Goal: Task Accomplishment & Management: Complete application form

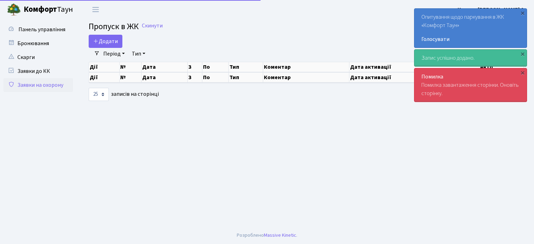
select select "25"
click at [36, 86] on link "Заявки на охорону" at bounding box center [38, 85] width 70 height 14
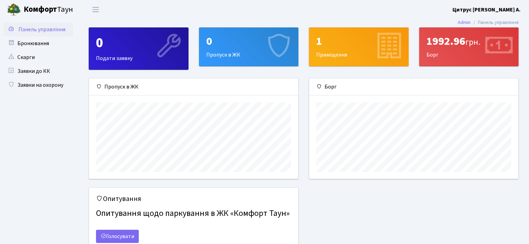
scroll to position [100, 209]
click at [37, 85] on link "Заявки на охорону" at bounding box center [38, 85] width 70 height 14
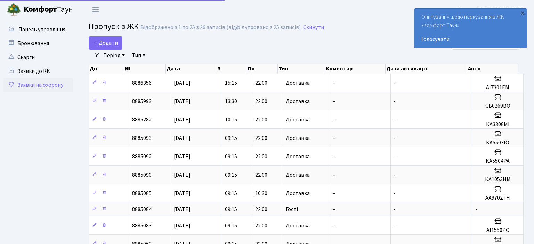
select select "25"
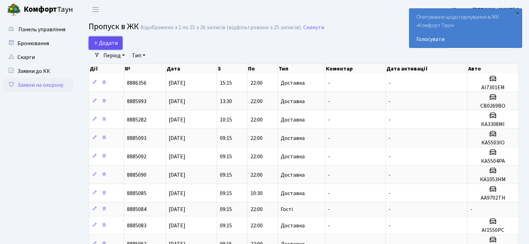
click at [104, 44] on span "Додати" at bounding box center [105, 43] width 25 height 8
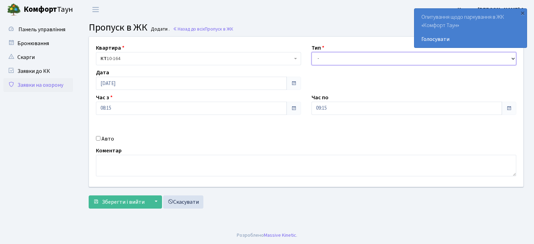
click at [510, 58] on select "- Доставка Таксі Гості Сервіс" at bounding box center [414, 58] width 205 height 13
select select "1"
click at [312, 52] on select "- Доставка Таксі Гості Сервіс" at bounding box center [414, 58] width 205 height 13
click at [99, 139] on input "Авто" at bounding box center [98, 138] width 5 height 5
checkbox input "true"
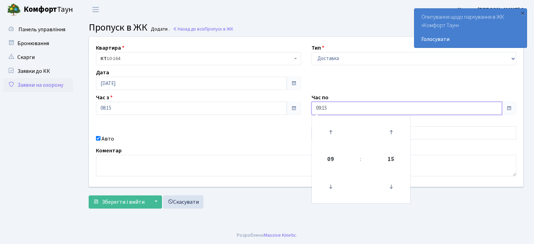
drag, startPoint x: 339, startPoint y: 106, endPoint x: 238, endPoint y: 104, distance: 101.5
click at [253, 106] on div "Квартира <b>КТ</b>&nbsp;&nbsp;&nbsp;&nbsp;10-164 КТ 10-164 Тип - Доставка Таксі…" at bounding box center [306, 112] width 445 height 150
type input "22:00"
click at [252, 156] on textarea at bounding box center [306, 166] width 420 height 22
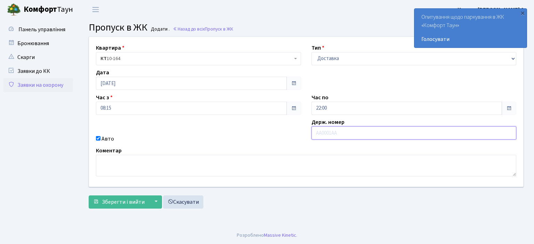
click at [316, 132] on input "text" at bounding box center [414, 133] width 205 height 13
type input "KA9840IK"
click at [133, 201] on span "Зберегти і вийти" at bounding box center [123, 203] width 43 height 8
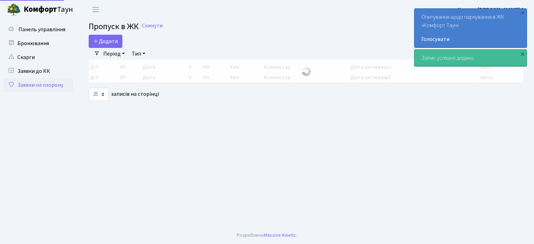
select select "25"
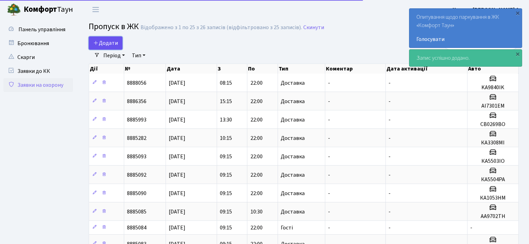
click at [107, 43] on span "Додати" at bounding box center [105, 43] width 25 height 8
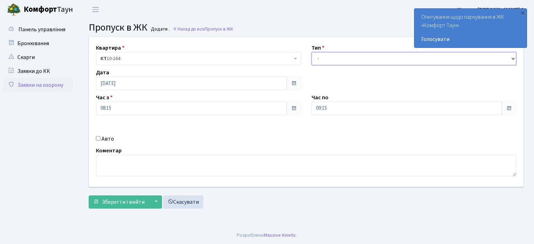
click at [513, 57] on select "- Доставка Таксі Гості Сервіс" at bounding box center [414, 58] width 205 height 13
select select "1"
click at [312, 52] on select "- Доставка Таксі Гості Сервіс" at bounding box center [414, 58] width 205 height 13
click at [97, 136] on input "Авто" at bounding box center [98, 138] width 5 height 5
checkbox input "true"
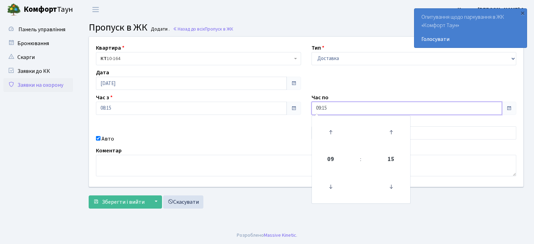
drag, startPoint x: 334, startPoint y: 109, endPoint x: 292, endPoint y: 109, distance: 41.7
click at [292, 109] on div "Квартира <b>КТ</b>&nbsp;&nbsp;&nbsp;&nbsp;10-164 КТ 10-164 Тип - Доставка Таксі…" at bounding box center [306, 112] width 445 height 150
type input "22:00"
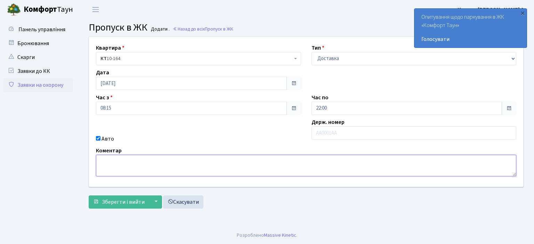
click at [284, 156] on textarea at bounding box center [306, 166] width 420 height 22
click at [320, 130] on input "text" at bounding box center [414, 133] width 205 height 13
type input "AI6184MK"
click at [124, 203] on span "Зберегти і вийти" at bounding box center [123, 203] width 43 height 8
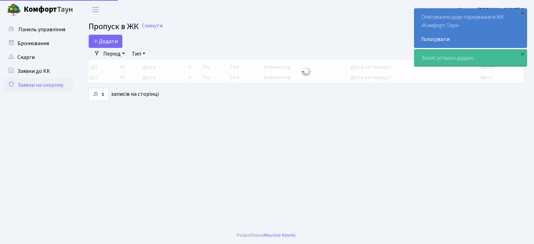
select select "25"
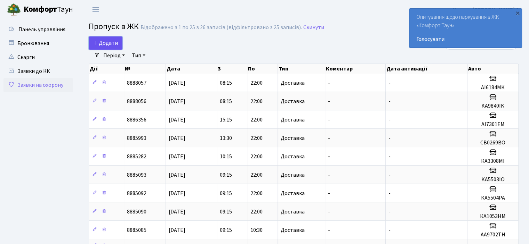
click at [108, 40] on span "Додати" at bounding box center [105, 43] width 25 height 8
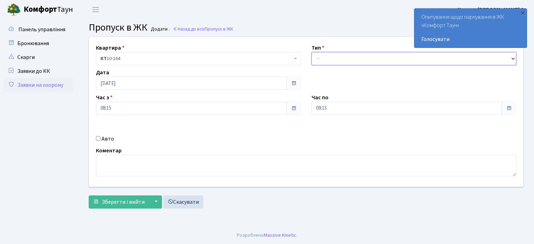
click at [514, 59] on select "- Доставка Таксі Гості Сервіс" at bounding box center [414, 58] width 205 height 13
select select "1"
click at [312, 52] on select "- Доставка Таксі Гості Сервіс" at bounding box center [414, 58] width 205 height 13
click at [97, 139] on input "Авто" at bounding box center [98, 138] width 5 height 5
checkbox input "true"
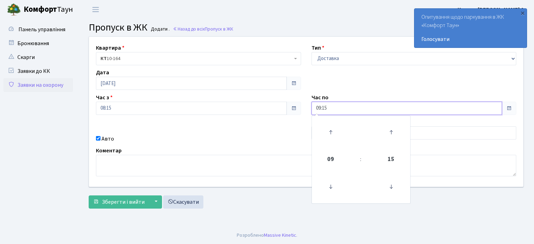
drag, startPoint x: 336, startPoint y: 107, endPoint x: 262, endPoint y: 100, distance: 74.7
click at [273, 103] on div "Квартира <b>КТ</b>&nbsp;&nbsp;&nbsp;&nbsp;10-164 КТ 10-164 Тип - Доставка Таксі…" at bounding box center [306, 112] width 445 height 150
type input "22:00"
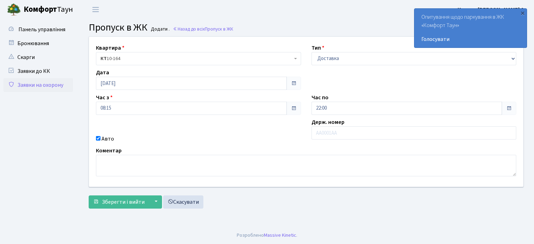
click at [279, 147] on div "Коментар" at bounding box center [306, 162] width 431 height 30
click at [322, 135] on input "text" at bounding box center [414, 133] width 205 height 13
type input "AA7563IO"
click at [119, 197] on button "Зберегти і вийти" at bounding box center [119, 202] width 61 height 13
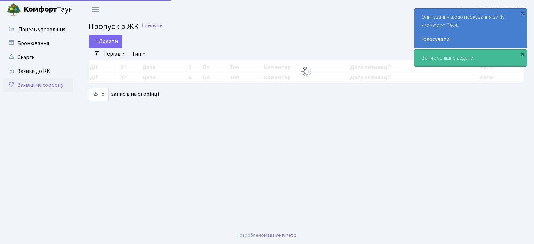
select select "25"
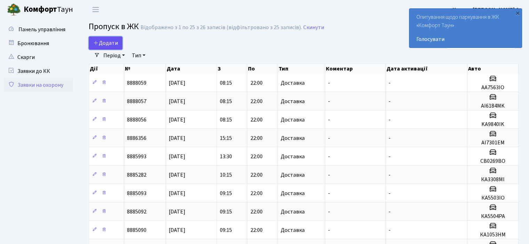
click at [114, 45] on span "Додати" at bounding box center [105, 43] width 25 height 8
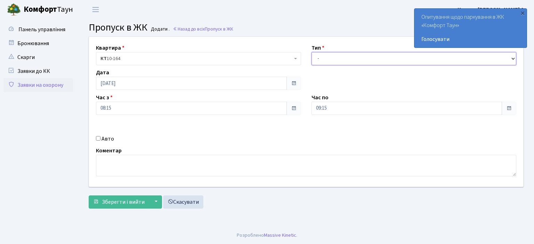
click at [516, 58] on select "- Доставка Таксі Гості Сервіс" at bounding box center [414, 58] width 205 height 13
select select "1"
click at [312, 52] on select "- Доставка Таксі Гості Сервіс" at bounding box center [414, 58] width 205 height 13
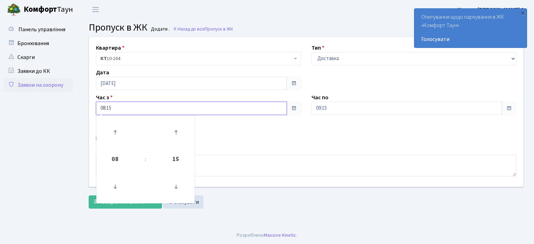
click at [114, 114] on input "08:15" at bounding box center [191, 108] width 191 height 13
click at [240, 138] on div "Авто" at bounding box center [199, 139] width 216 height 8
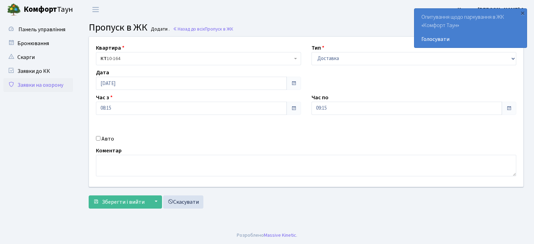
click at [99, 137] on input "Авто" at bounding box center [98, 138] width 5 height 5
checkbox input "true"
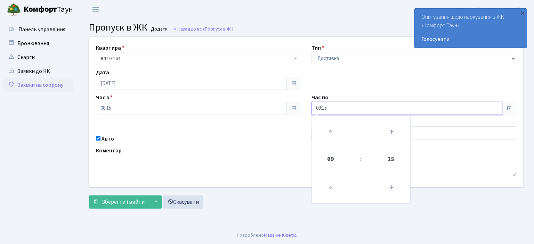
drag, startPoint x: 336, startPoint y: 109, endPoint x: 292, endPoint y: 112, distance: 43.6
click at [292, 112] on div "Квартира <b>КТ</b>&nbsp;&nbsp;&nbsp;&nbsp;10-164 КТ 10-164 Тип - Доставка Таксі…" at bounding box center [306, 112] width 445 height 150
type input "22:00"
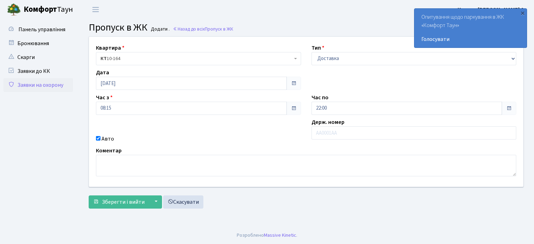
click at [253, 136] on div "Авто" at bounding box center [199, 139] width 216 height 8
click at [320, 135] on input "text" at bounding box center [414, 133] width 205 height 13
type input "AA9595IH"
click at [128, 197] on button "Зберегти і вийти" at bounding box center [119, 202] width 61 height 13
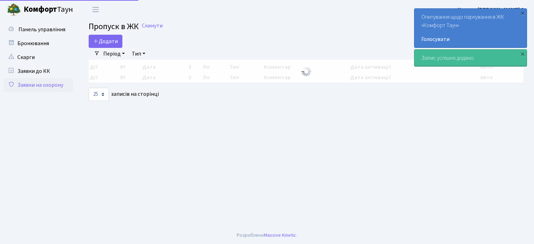
select select "25"
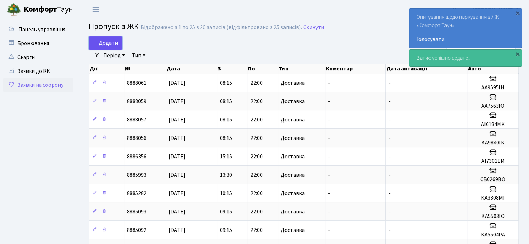
click at [104, 43] on span "Додати" at bounding box center [105, 43] width 25 height 8
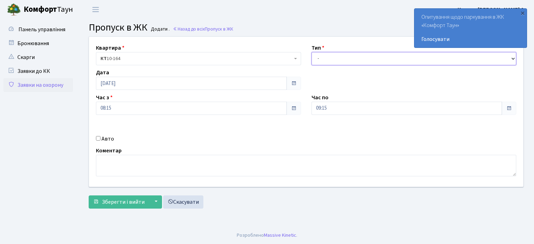
click at [514, 58] on select "- Доставка Таксі Гості Сервіс" at bounding box center [414, 58] width 205 height 13
select select "1"
click at [312, 52] on select "- Доставка Таксі Гості Сервіс" at bounding box center [414, 58] width 205 height 13
click at [99, 138] on input "Авто" at bounding box center [98, 138] width 5 height 5
checkbox input "true"
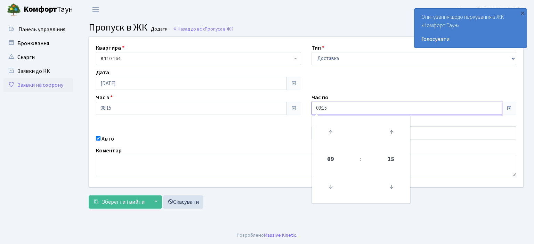
drag, startPoint x: 329, startPoint y: 107, endPoint x: 270, endPoint y: 108, distance: 59.5
click at [298, 109] on div "Квартира <b>КТ</b>&nbsp;&nbsp;&nbsp;&nbsp;10-164 КТ 10-164 Тип - Доставка Таксі…" at bounding box center [306, 112] width 445 height 150
type input "22:00"
click at [269, 168] on textarea at bounding box center [306, 166] width 420 height 22
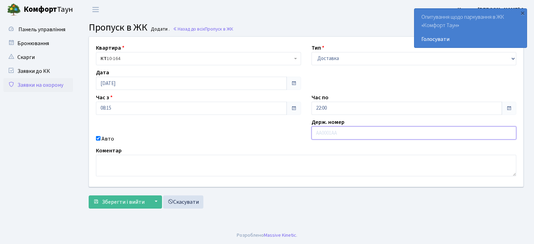
click at [323, 128] on input "text" at bounding box center [414, 133] width 205 height 13
type input "AA5770CC"
click at [105, 197] on button "Зберегти і вийти" at bounding box center [119, 202] width 61 height 13
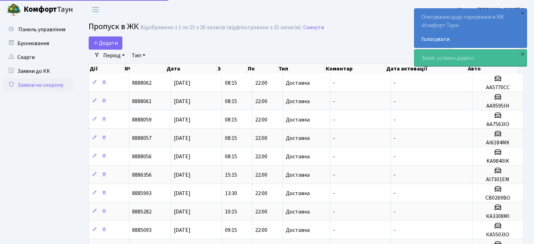
select select "25"
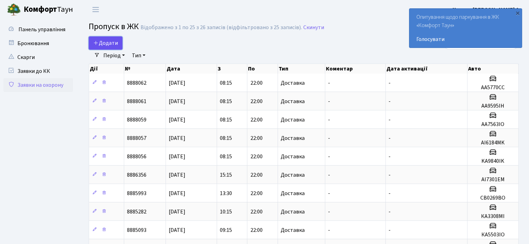
click at [106, 47] on link "Додати" at bounding box center [106, 43] width 34 height 13
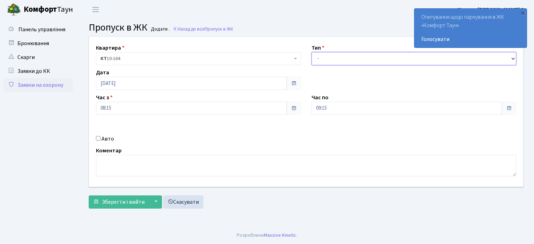
click at [514, 59] on select "- Доставка Таксі Гості Сервіс" at bounding box center [414, 58] width 205 height 13
select select "1"
click at [312, 52] on select "- Доставка Таксі Гості Сервіс" at bounding box center [414, 58] width 205 height 13
click at [98, 139] on input "Авто" at bounding box center [98, 138] width 5 height 5
checkbox input "true"
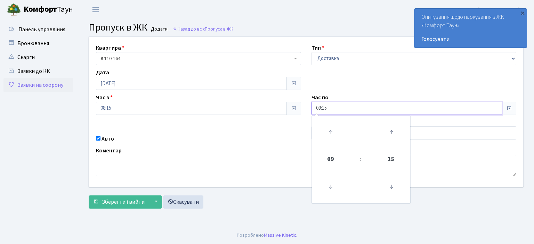
drag, startPoint x: 338, startPoint y: 112, endPoint x: 252, endPoint y: 110, distance: 86.6
click at [268, 111] on div "Квартира <b>КТ</b>&nbsp;&nbsp;&nbsp;&nbsp;10-164 КТ 10-164 Тип - Доставка Таксі…" at bounding box center [306, 112] width 445 height 150
type input "22:00"
click at [290, 155] on textarea at bounding box center [306, 166] width 420 height 22
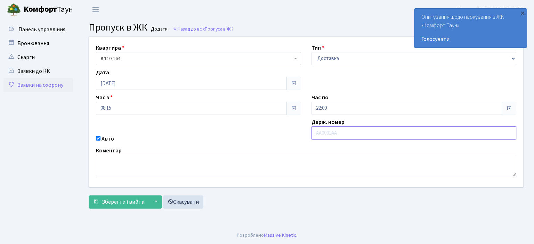
click at [317, 135] on input "text" at bounding box center [414, 133] width 205 height 13
type input "AI8813HI"
click at [125, 201] on span "Зберегти і вийти" at bounding box center [123, 203] width 43 height 8
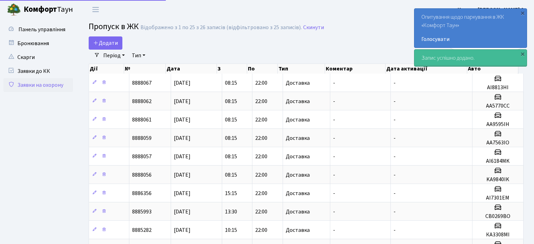
select select "25"
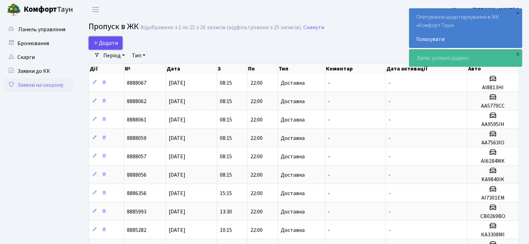
click at [111, 46] on span "Додати" at bounding box center [105, 43] width 25 height 8
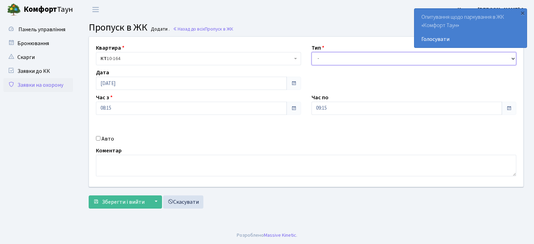
drag, startPoint x: 513, startPoint y: 59, endPoint x: 502, endPoint y: 59, distance: 11.1
click at [513, 59] on select "- Доставка Таксі Гості Сервіс" at bounding box center [414, 58] width 205 height 13
select select "1"
click at [312, 52] on select "- Доставка Таксі Гості Сервіс" at bounding box center [414, 58] width 205 height 13
click at [99, 138] on input "Авто" at bounding box center [98, 138] width 5 height 5
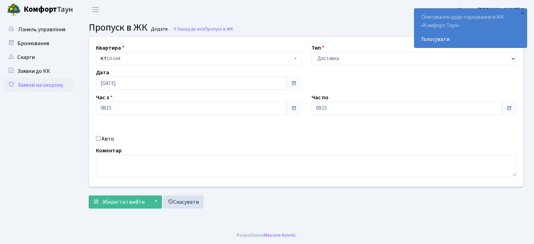
checkbox input "true"
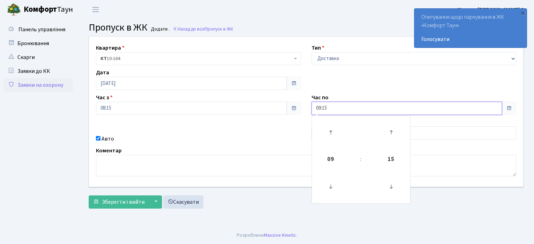
drag, startPoint x: 332, startPoint y: 105, endPoint x: 247, endPoint y: 78, distance: 89.6
click at [292, 104] on div "Квартира <b>КТ</b>&nbsp;&nbsp;&nbsp;&nbsp;10-164 КТ 10-164 Тип - Доставка Таксі…" at bounding box center [306, 112] width 445 height 150
type input "22:00"
click at [227, 144] on div "Квартира <b>КТ</b>&nbsp;&nbsp;&nbsp;&nbsp;10-164 КТ 10-164 Тип - Доставка Таксі…" at bounding box center [306, 112] width 445 height 150
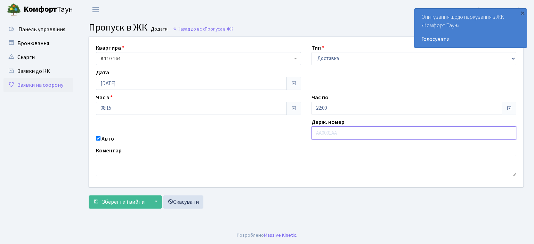
click at [321, 134] on input "text" at bounding box center [414, 133] width 205 height 13
type input "AI8814HI"
click at [106, 203] on span "Зберегти і вийти" at bounding box center [123, 203] width 43 height 8
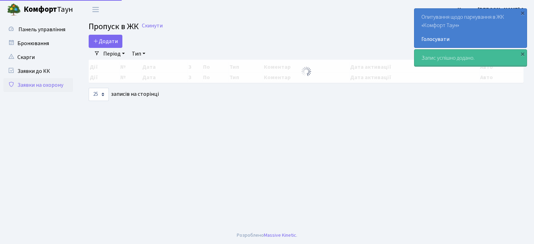
select select "25"
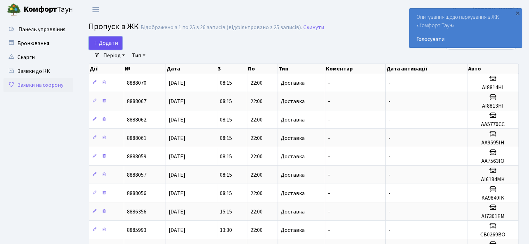
click at [97, 43] on icon at bounding box center [96, 43] width 6 height 6
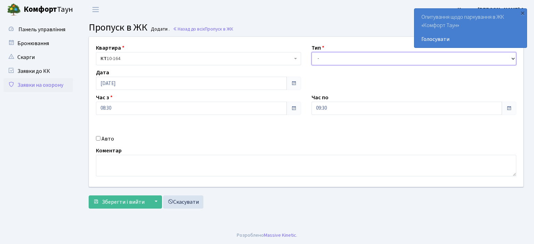
click at [515, 59] on select "- Доставка Таксі Гості Сервіс" at bounding box center [414, 58] width 205 height 13
select select "1"
click at [312, 52] on select "- Доставка Таксі Гості Сервіс" at bounding box center [414, 58] width 205 height 13
click at [100, 136] on input "Авто" at bounding box center [98, 138] width 5 height 5
checkbox input "true"
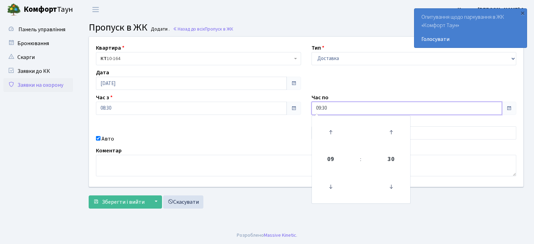
drag, startPoint x: 337, startPoint y: 108, endPoint x: 229, endPoint y: 101, distance: 107.3
click at [267, 108] on div "Квартира <b>КТ</b>&nbsp;&nbsp;&nbsp;&nbsp;10-164 КТ 10-164 Тип - Доставка Таксі…" at bounding box center [306, 112] width 445 height 150
type input "22:00"
click at [285, 140] on div "Авто" at bounding box center [199, 139] width 216 height 8
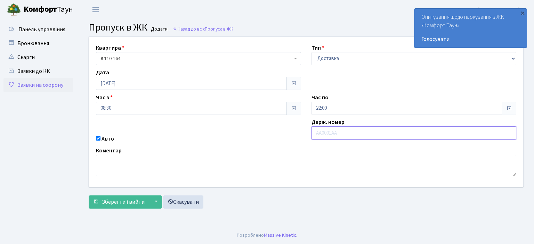
click at [318, 135] on input "text" at bounding box center [414, 133] width 205 height 13
type input "AA1845BP"
click at [131, 201] on span "Зберегти і вийти" at bounding box center [123, 203] width 43 height 8
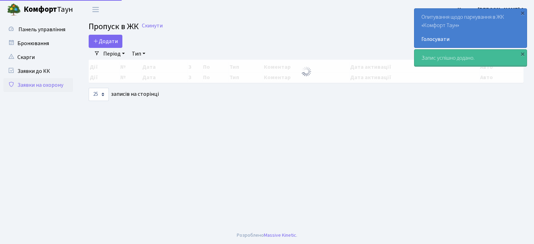
select select "25"
